Goal: Task Accomplishment & Management: Use online tool/utility

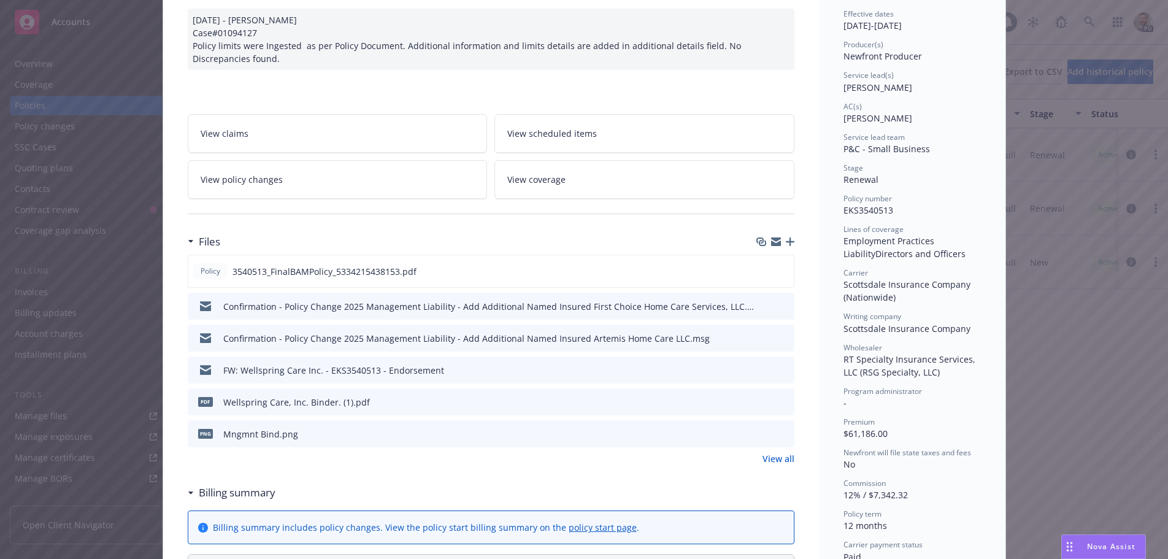
scroll to position [184, 0]
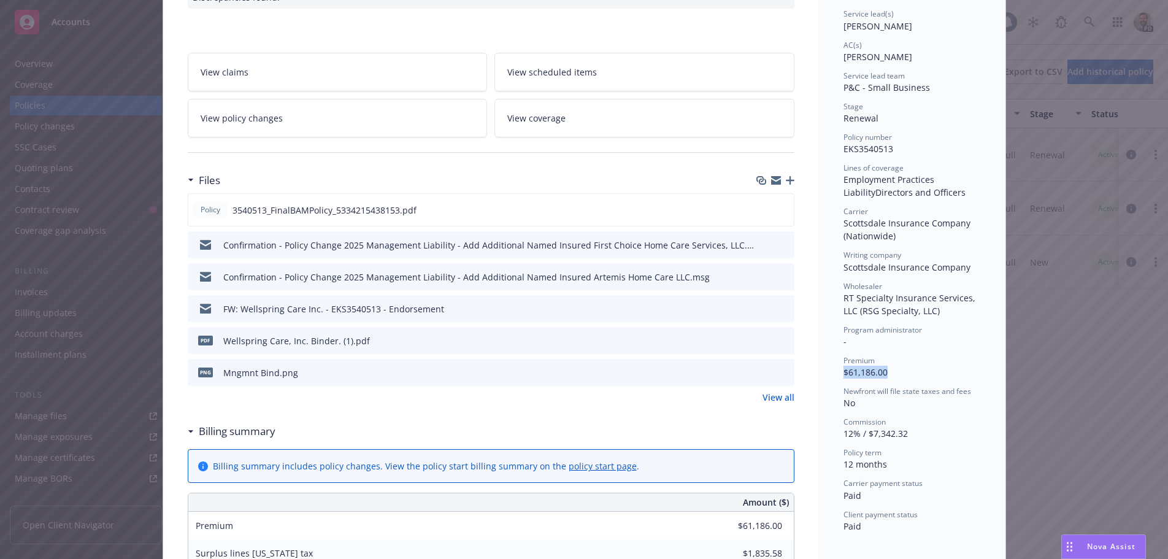
drag, startPoint x: 837, startPoint y: 371, endPoint x: 888, endPoint y: 371, distance: 51.5
copy span "$61,186.00"
drag, startPoint x: 864, startPoint y: 434, endPoint x: 906, endPoint y: 434, distance: 41.7
click at [906, 434] on div "Commission 12% / $7,342.32" at bounding box center [912, 428] width 137 height 23
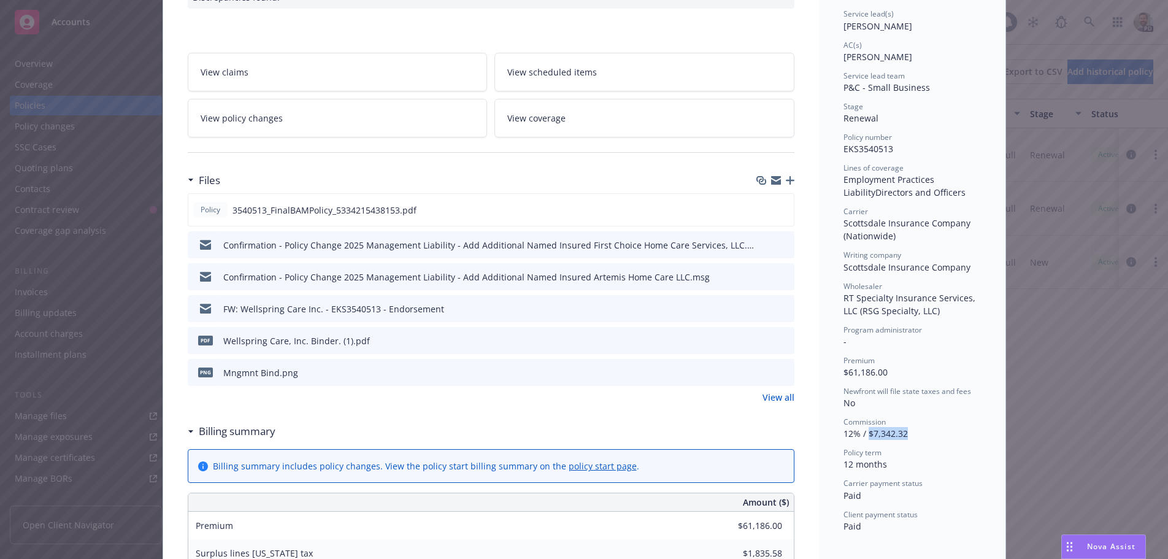
copy span "$7,342.32"
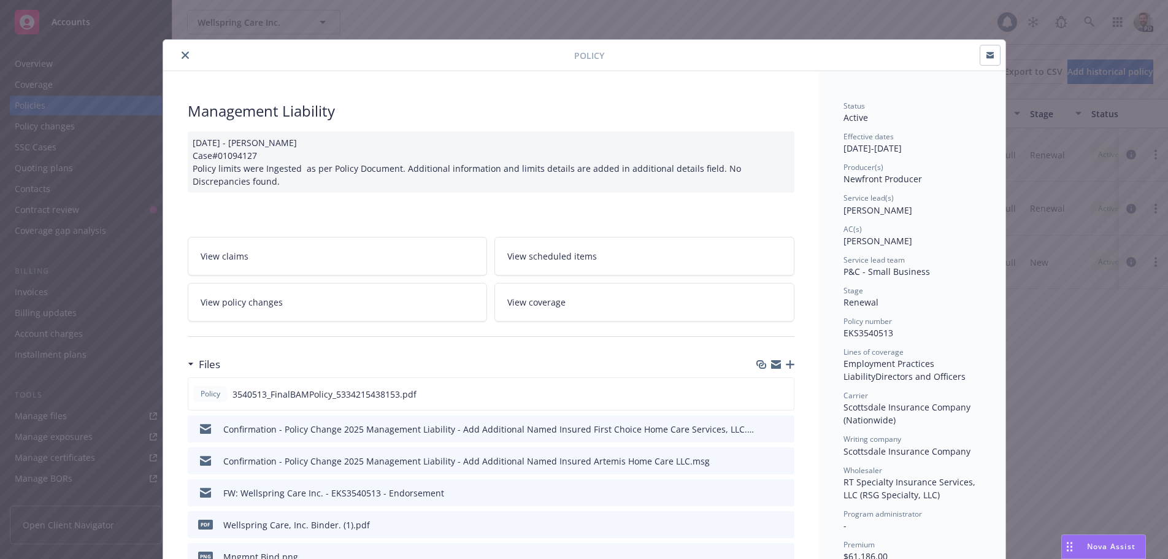
click at [182, 53] on icon "close" at bounding box center [185, 55] width 7 height 7
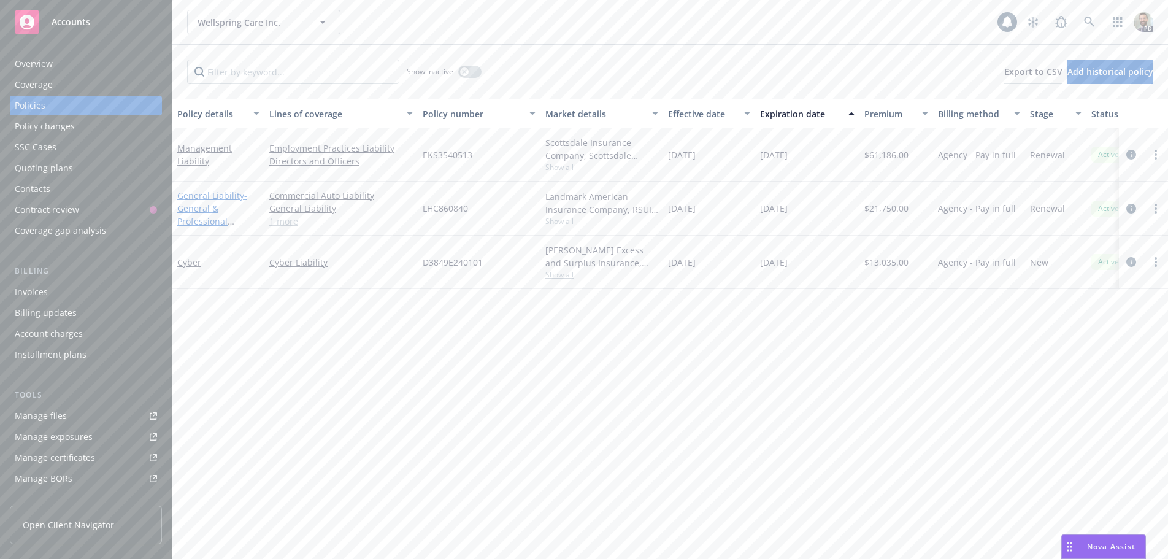
drag, startPoint x: 191, startPoint y: 196, endPoint x: 207, endPoint y: 196, distance: 15.3
click at [193, 196] on link "General Liability - General & Professional Liability" at bounding box center [212, 215] width 70 height 50
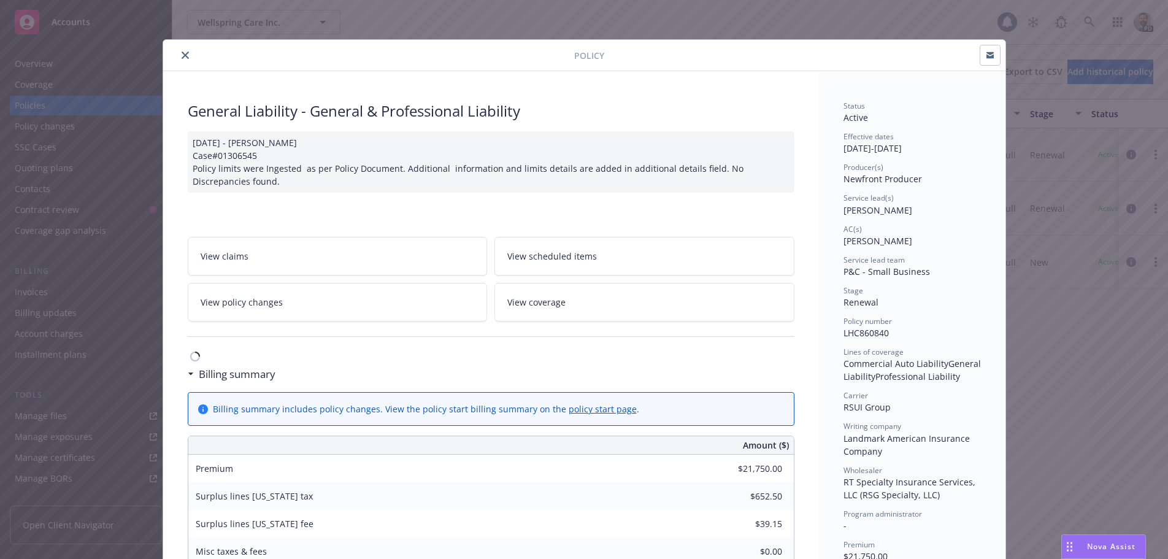
click at [182, 54] on icon "close" at bounding box center [185, 55] width 7 height 7
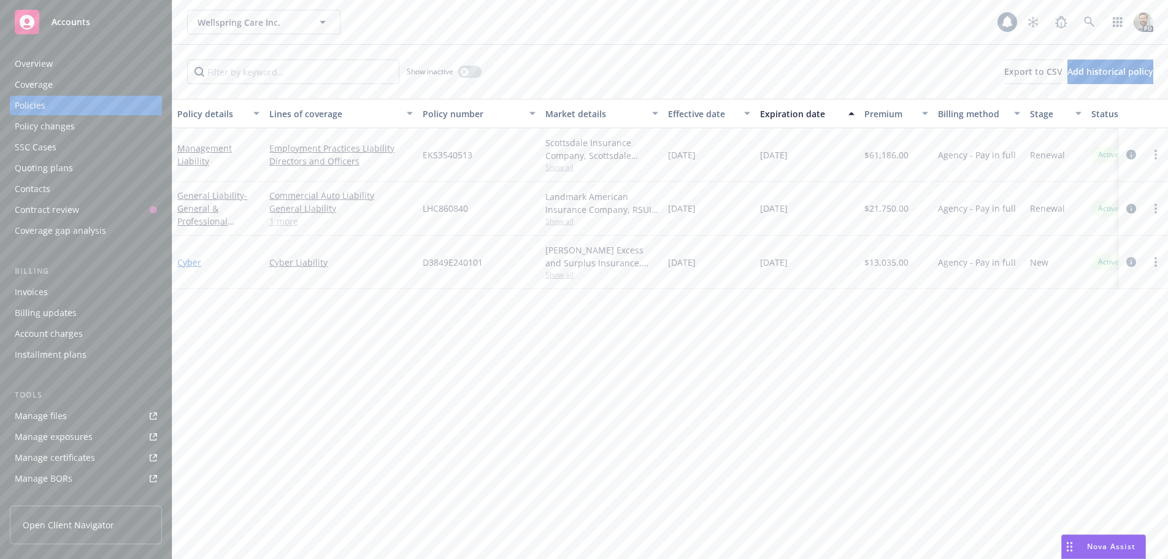
click at [183, 261] on link "Cyber" at bounding box center [189, 262] width 24 height 12
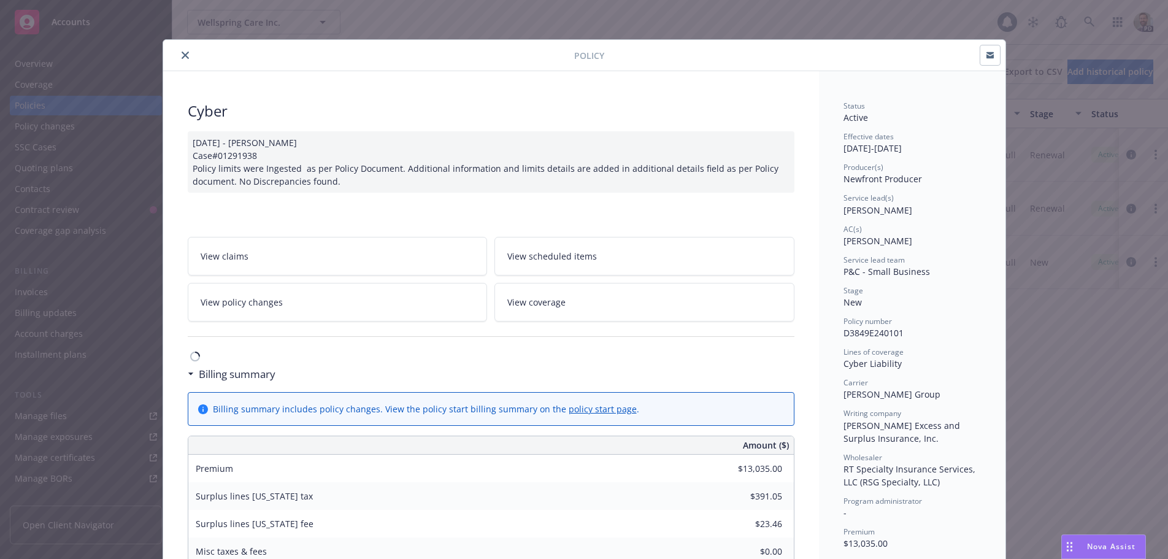
click at [182, 58] on icon "close" at bounding box center [185, 55] width 7 height 7
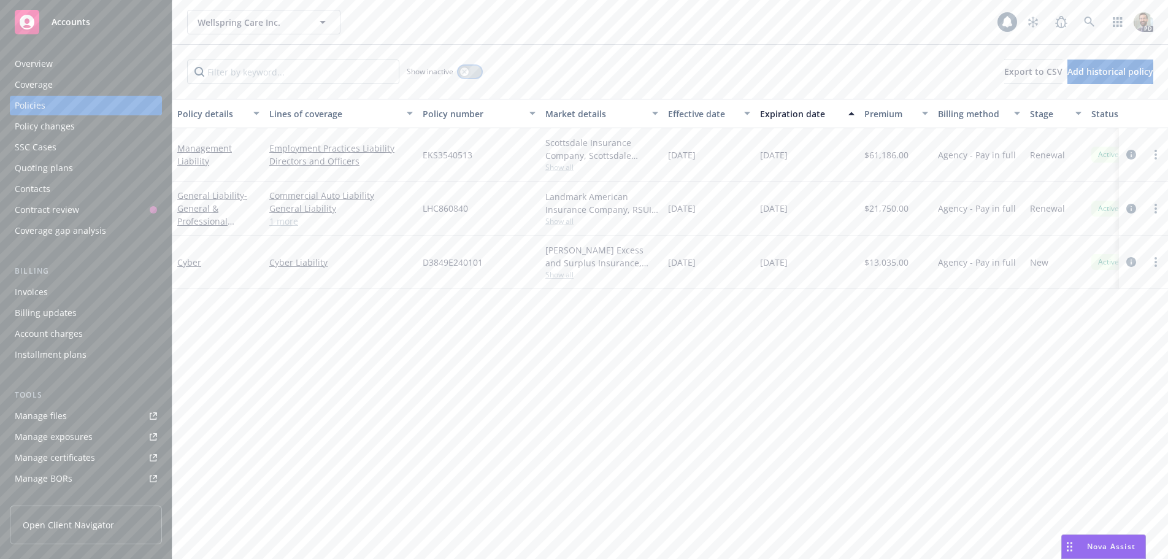
click at [471, 71] on button "button" at bounding box center [469, 72] width 23 height 12
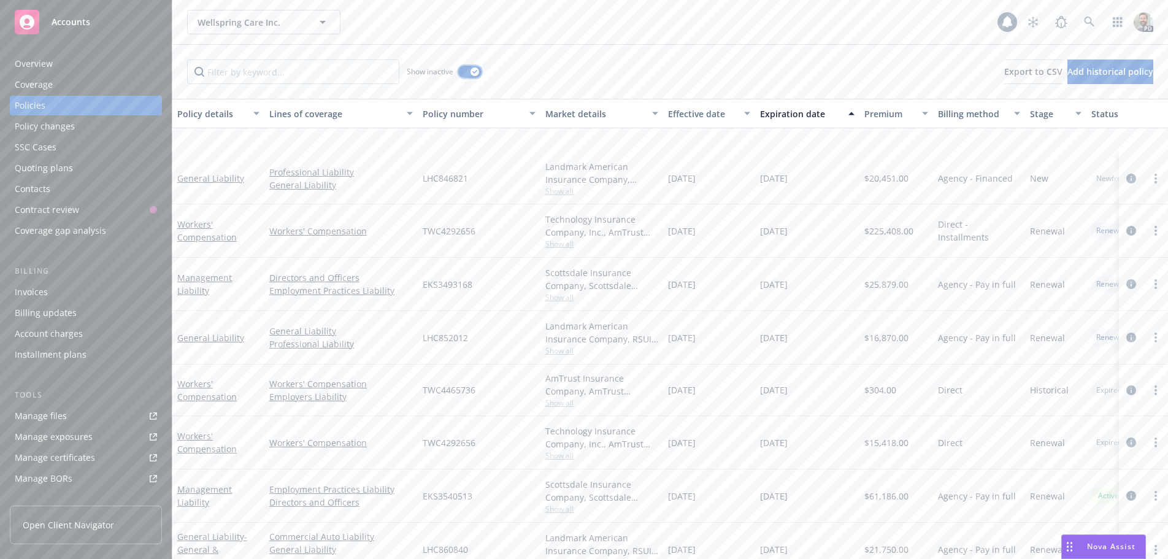
scroll to position [203, 0]
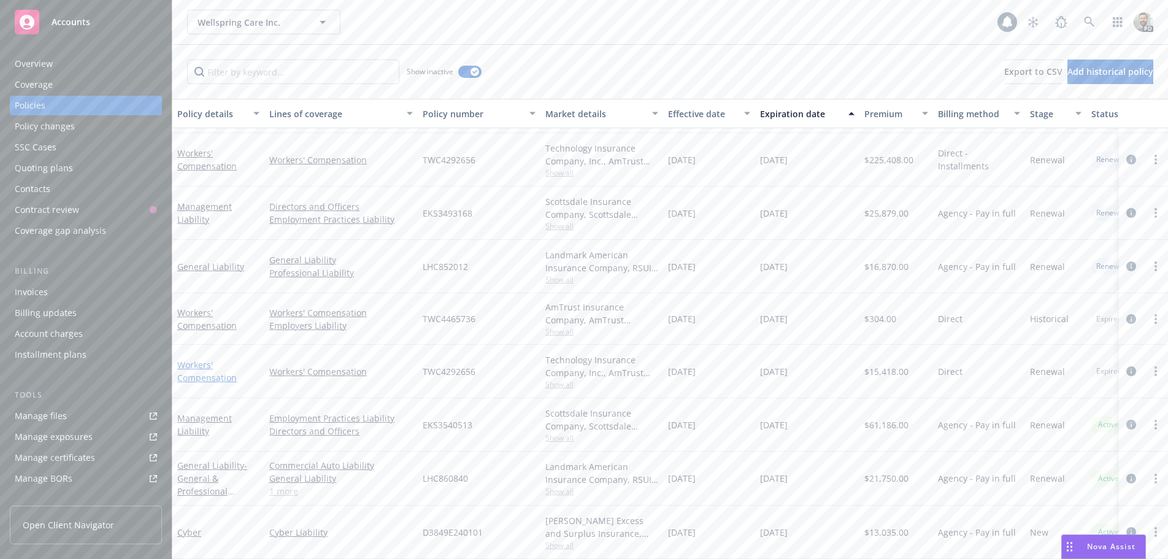
click at [193, 359] on link "Workers' Compensation" at bounding box center [207, 371] width 60 height 25
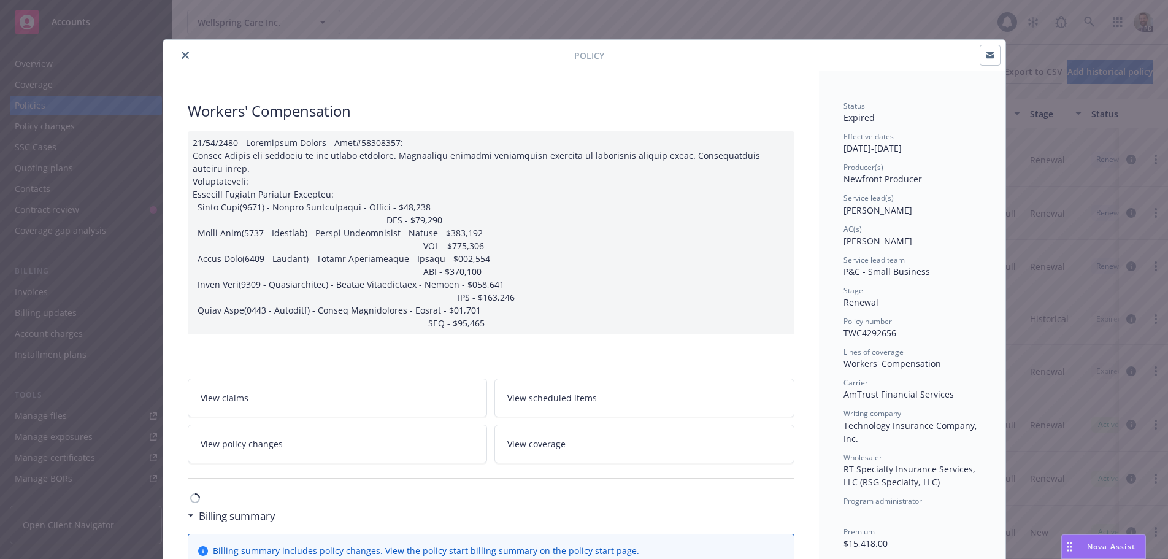
click at [182, 54] on icon "close" at bounding box center [185, 55] width 7 height 7
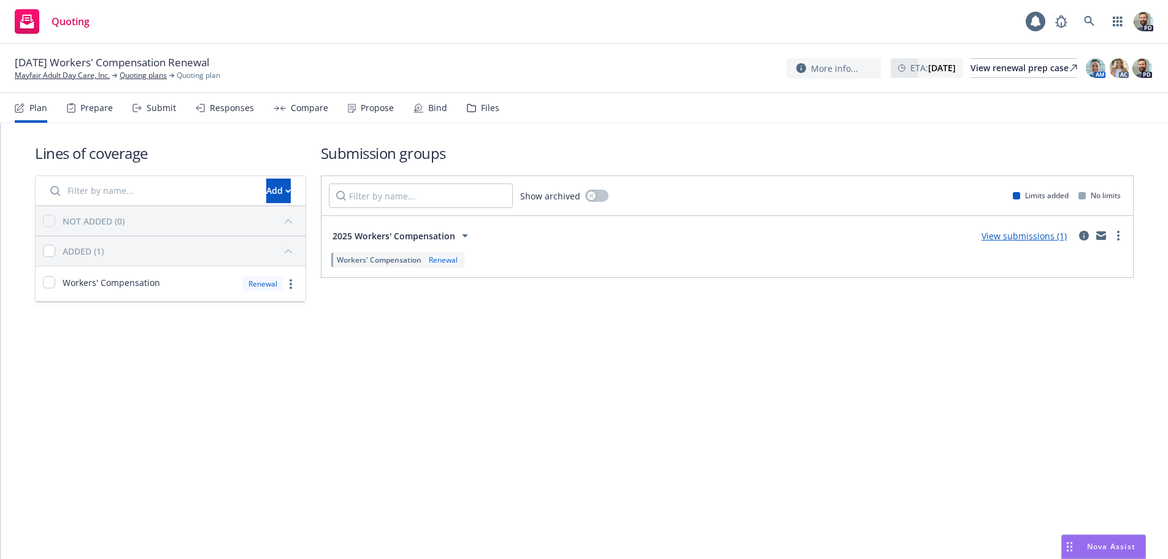
click at [217, 107] on div "Responses" at bounding box center [232, 108] width 44 height 10
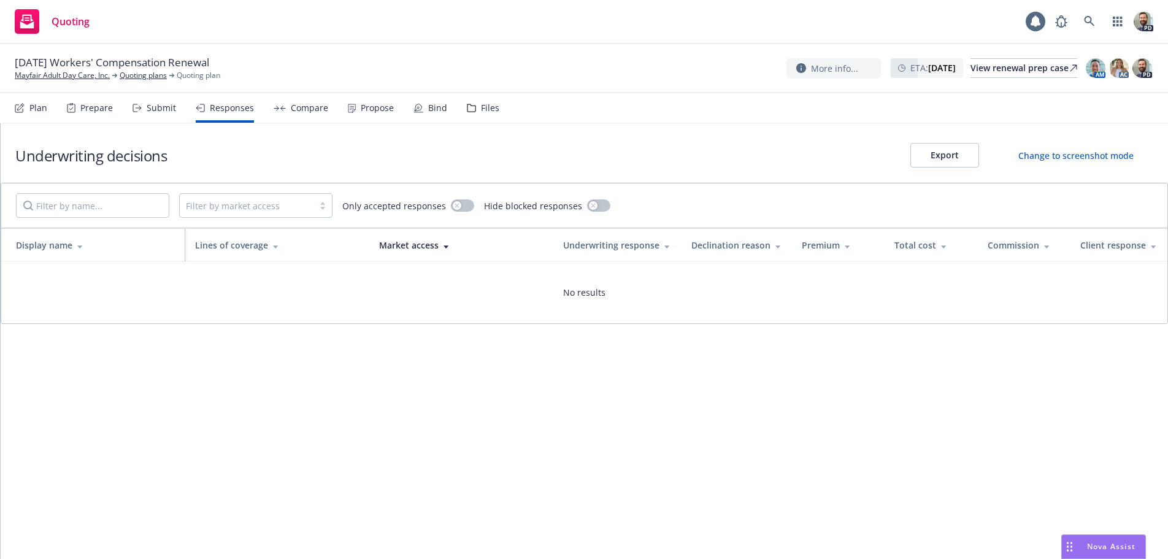
click at [165, 107] on div "Submit" at bounding box center [161, 108] width 29 height 10
